Goal: Task Accomplishment & Management: Manage account settings

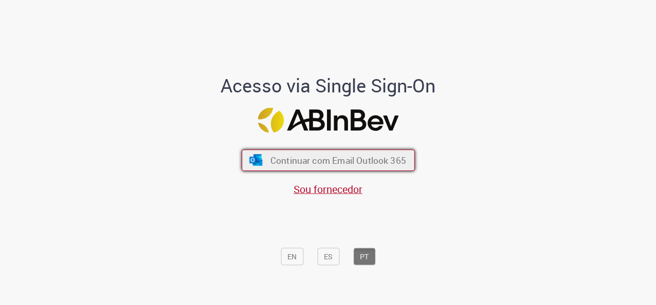
click at [270, 160] on span "Continuar com Email Outlook 365" at bounding box center [338, 161] width 136 height 12
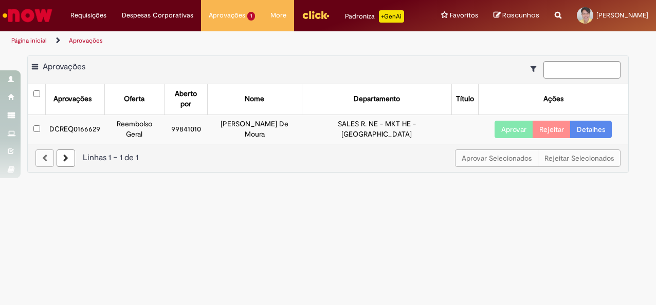
click at [585, 124] on link "Detalhes" at bounding box center [591, 129] width 42 height 17
click at [520, 121] on button "Aprovar" at bounding box center [513, 129] width 39 height 17
